Goal: Transaction & Acquisition: Purchase product/service

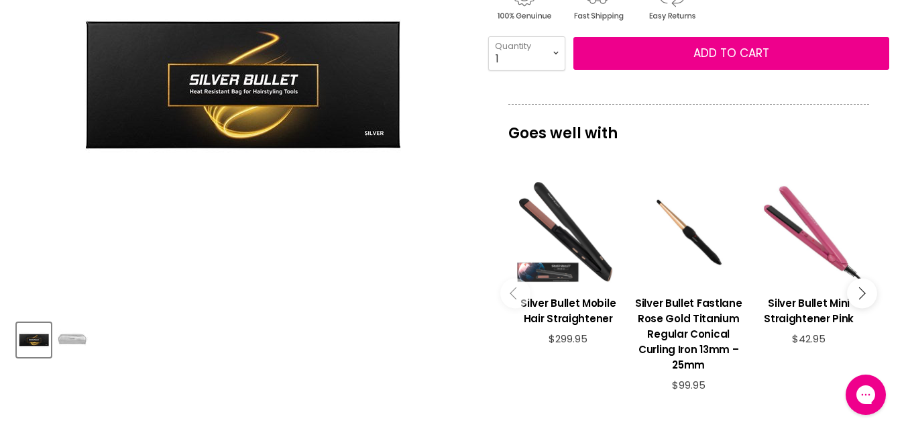
scroll to position [268, 0]
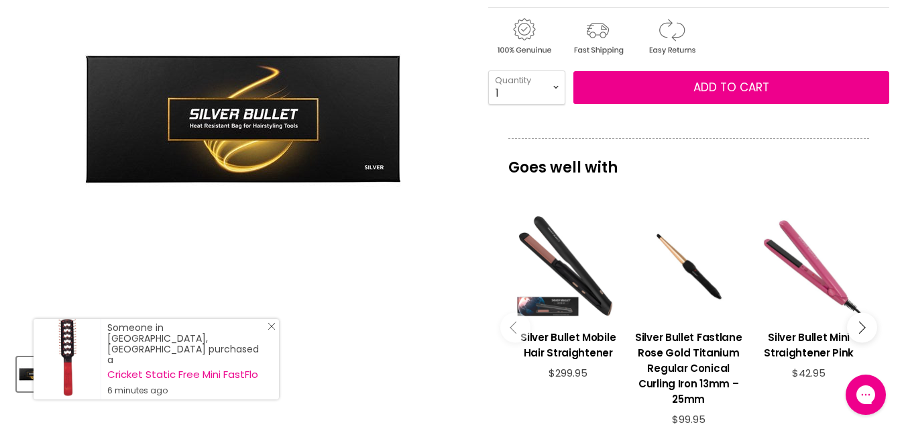
click at [83, 378] on link "Visit product page" at bounding box center [67, 359] width 67 height 81
click at [272, 330] on icon "Close Icon" at bounding box center [272, 326] width 8 height 8
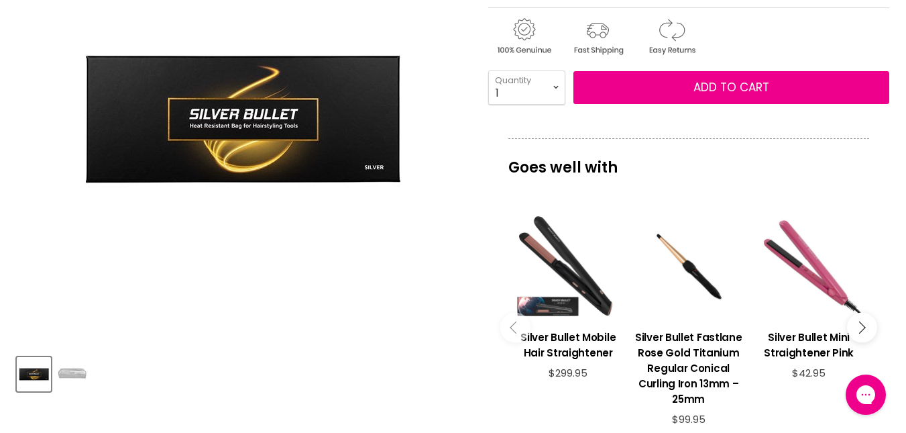
click at [85, 366] on img "Product thumbnails" at bounding box center [72, 374] width 32 height 32
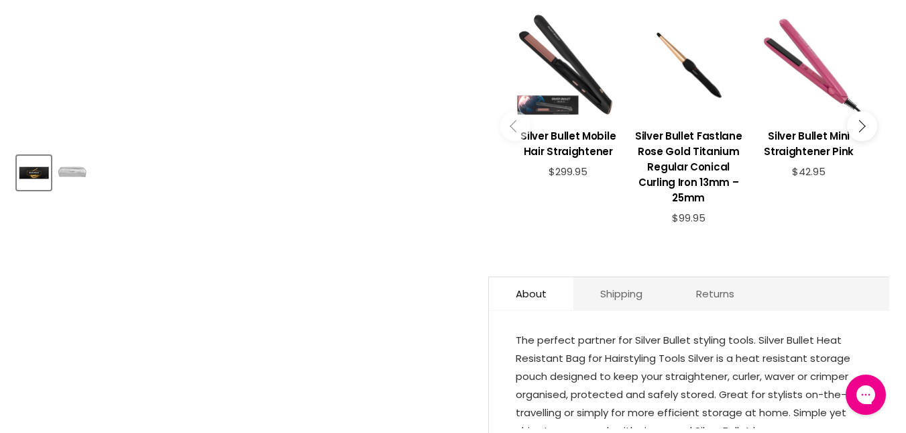
click at [80, 168] on img "Product thumbnails" at bounding box center [72, 173] width 32 height 32
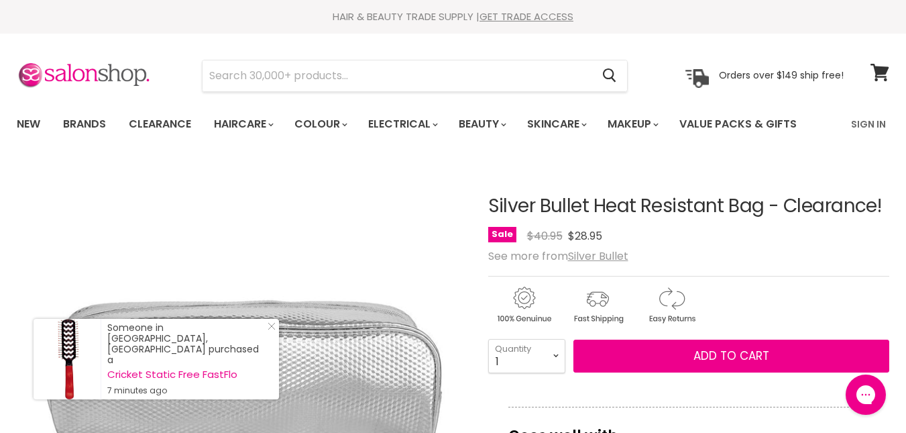
click at [604, 303] on img "Main content" at bounding box center [597, 304] width 71 height 41
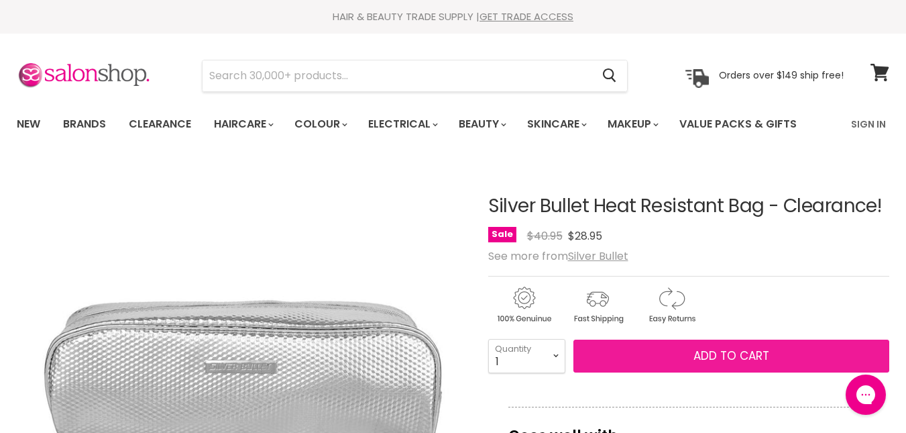
click at [711, 359] on span "Add to cart" at bounding box center [732, 356] width 76 height 16
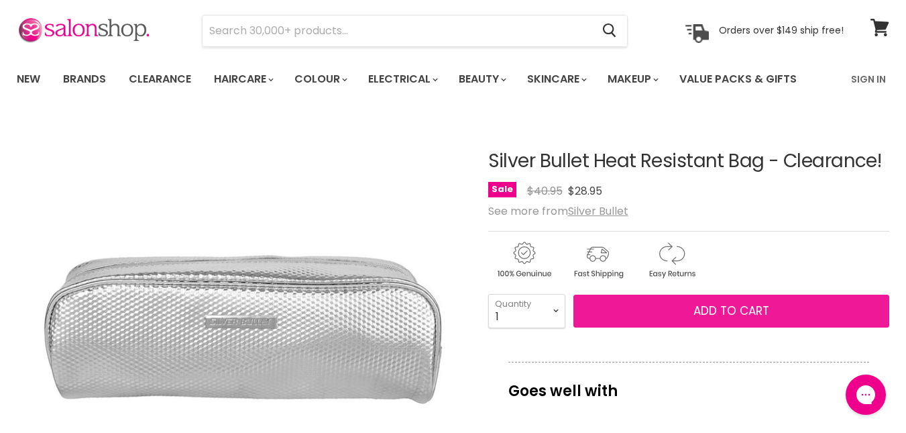
scroll to position [67, 0]
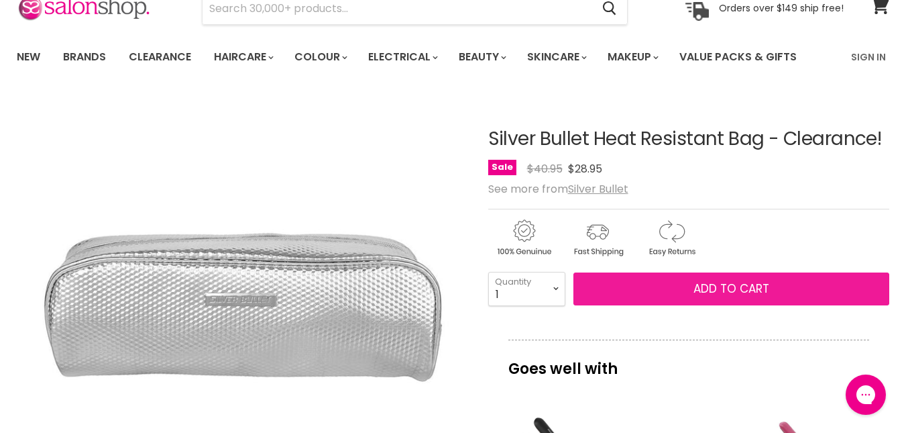
click at [741, 283] on span "Add to cart" at bounding box center [732, 288] width 76 height 16
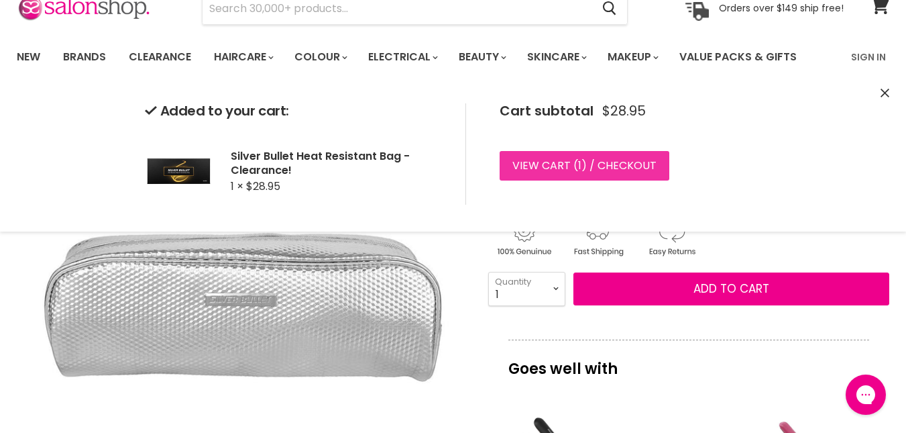
click at [625, 172] on link "View cart ( 1 ) / Checkout" at bounding box center [585, 166] width 170 height 30
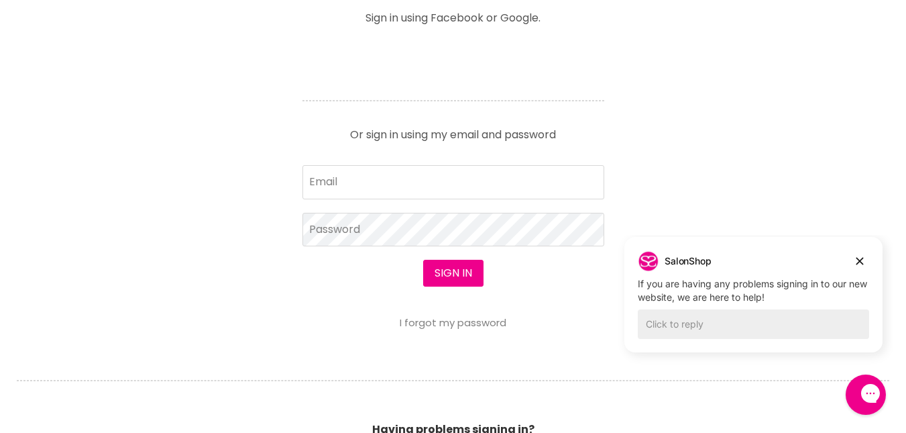
click at [393, 202] on form "Email Password Sign in I forgot my password" at bounding box center [454, 246] width 302 height 163
click at [386, 191] on input "Email" at bounding box center [454, 182] width 302 height 34
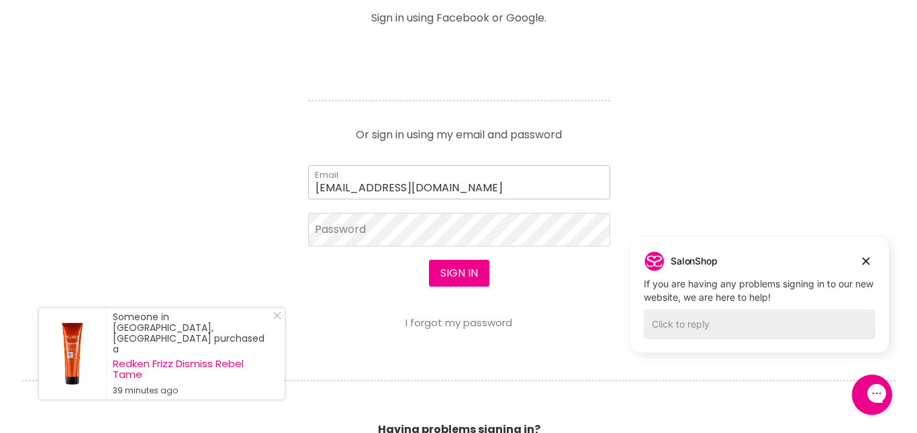
scroll to position [537, 0]
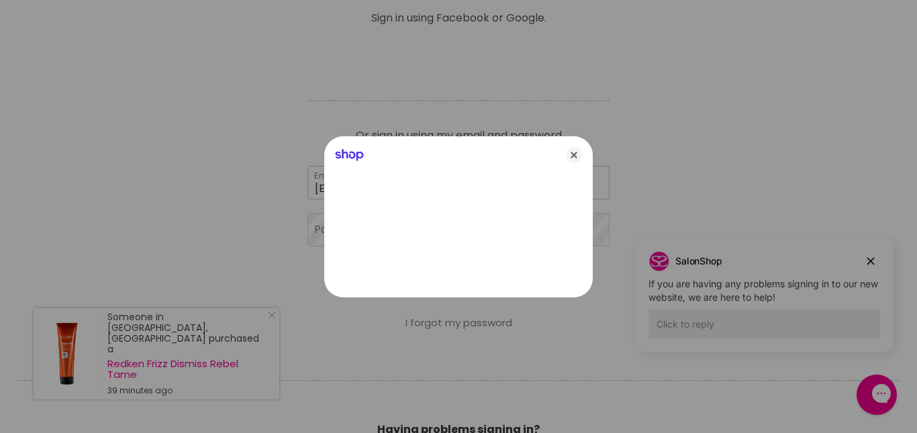
type input "robdrob@bigpond.com"
click at [578, 153] on icon "Close" at bounding box center [574, 155] width 16 height 16
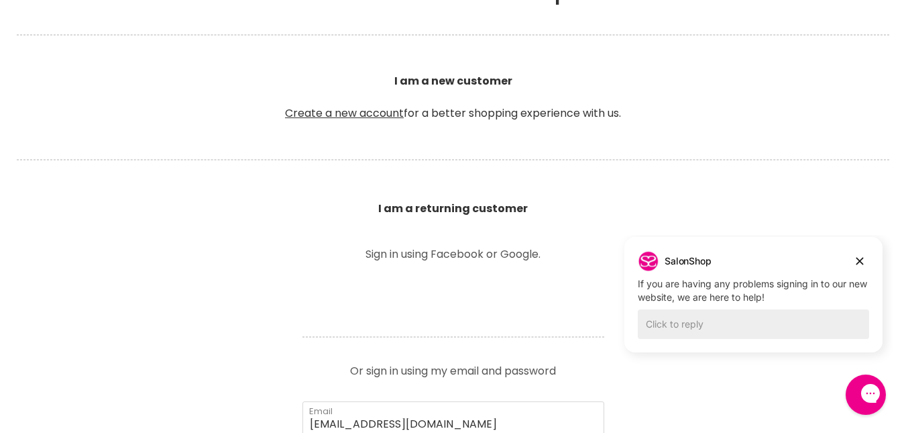
scroll to position [268, 0]
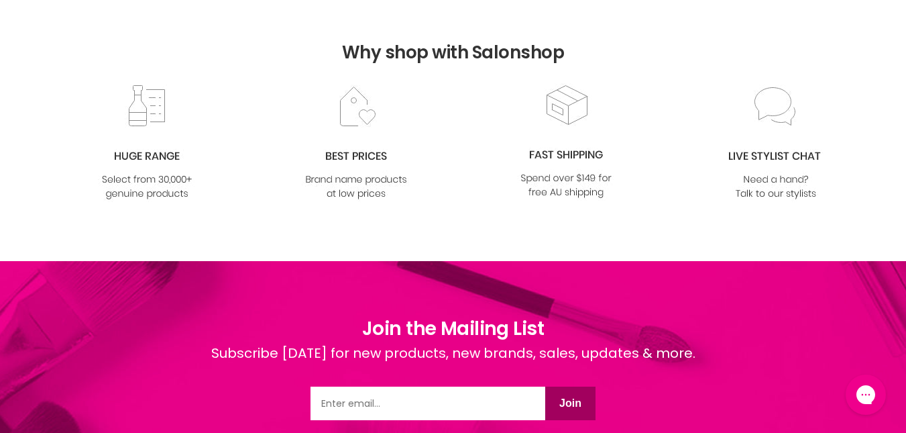
scroll to position [403, 0]
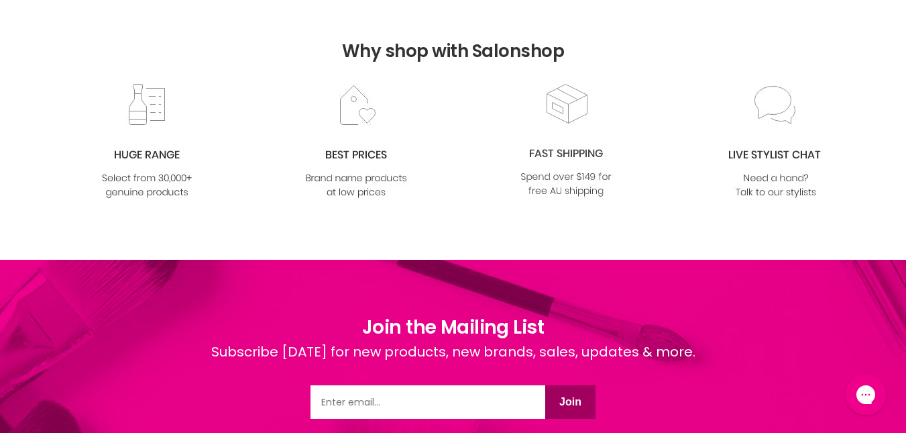
click at [580, 134] on img at bounding box center [566, 140] width 109 height 117
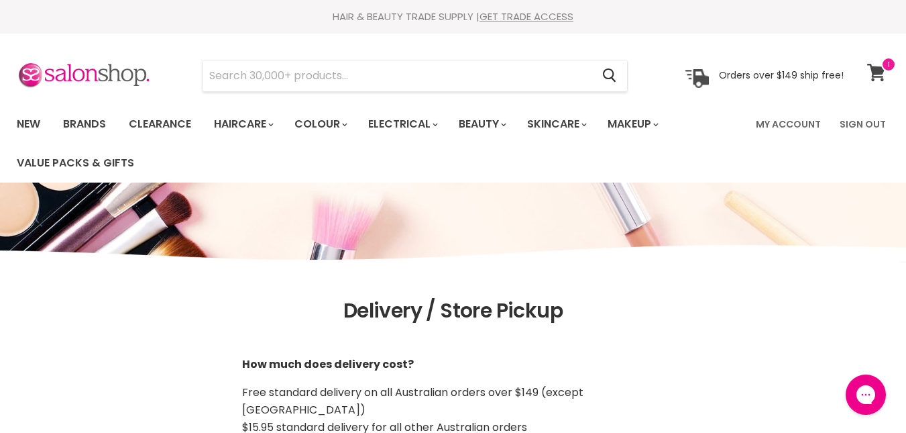
click at [879, 67] on icon at bounding box center [877, 72] width 18 height 17
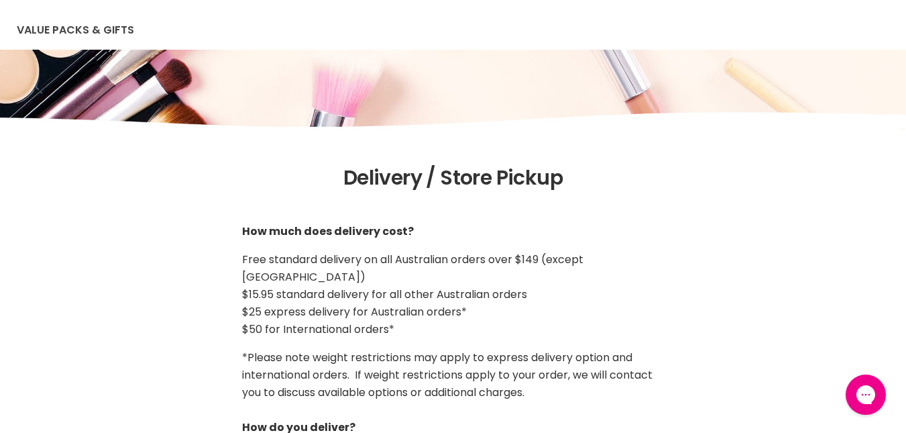
scroll to position [134, 0]
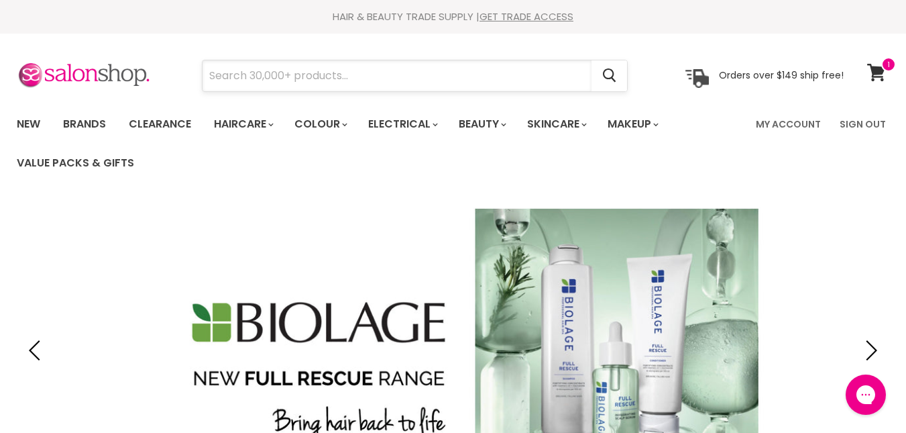
click at [433, 72] on input "Search" at bounding box center [397, 75] width 389 height 31
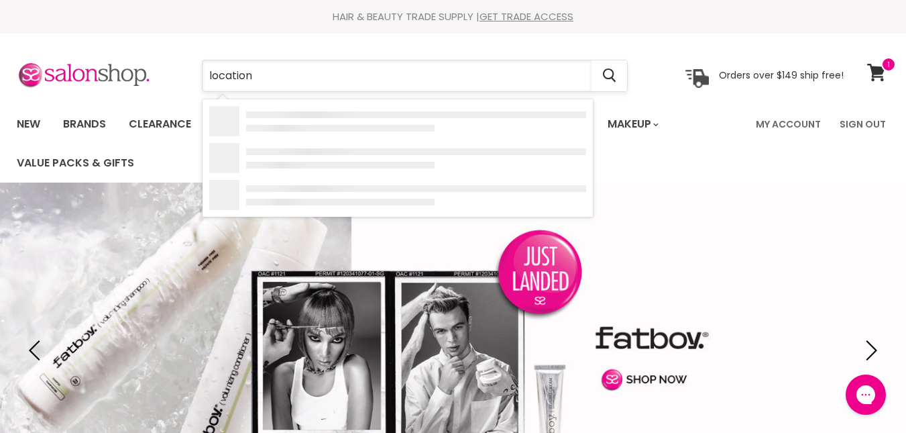
type input "locations"
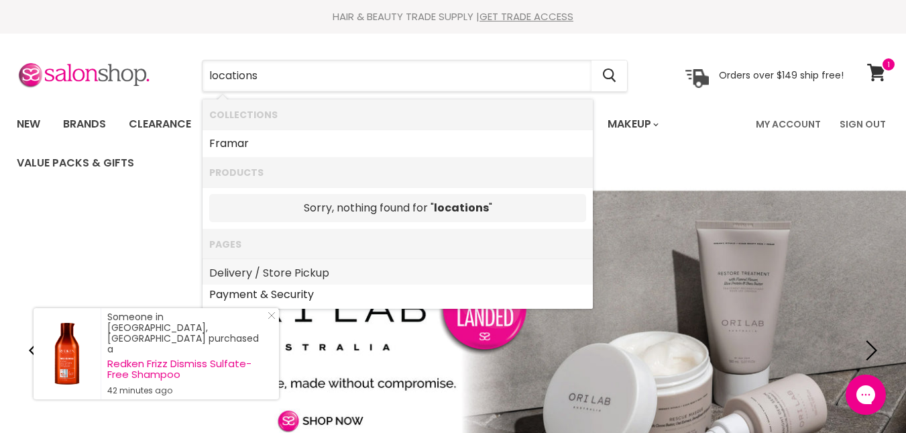
click at [291, 272] on link "Delivery / Store Pickup" at bounding box center [397, 272] width 377 height 21
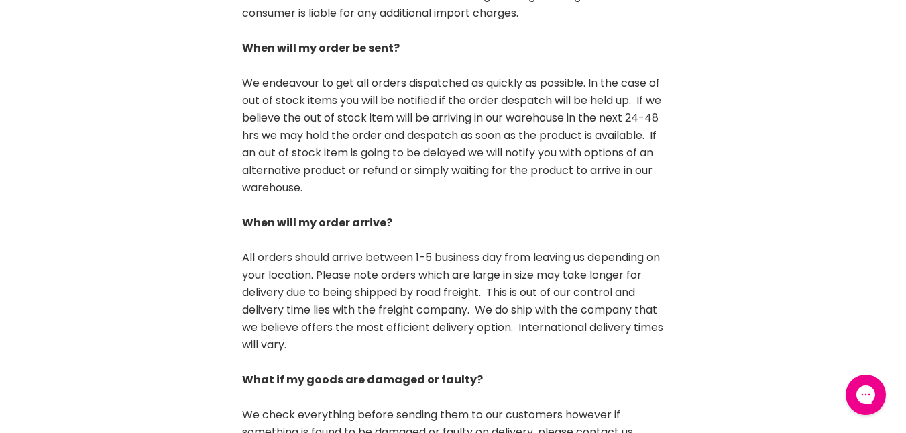
scroll to position [1073, 0]
